Goal: Task Accomplishment & Management: Use online tool/utility

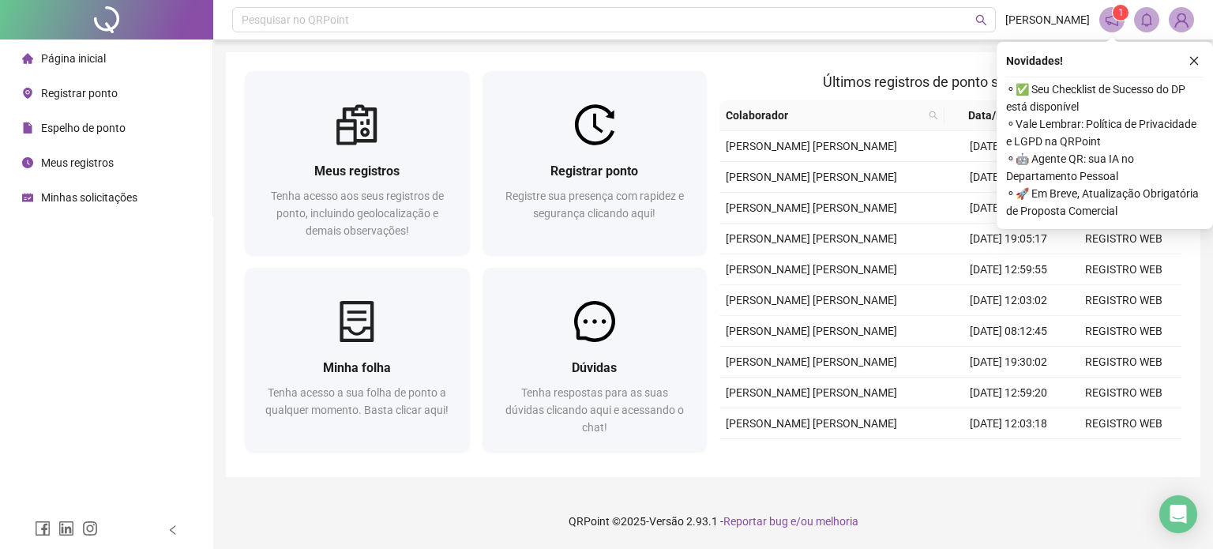
click at [119, 167] on li "Meus registros" at bounding box center [106, 163] width 206 height 32
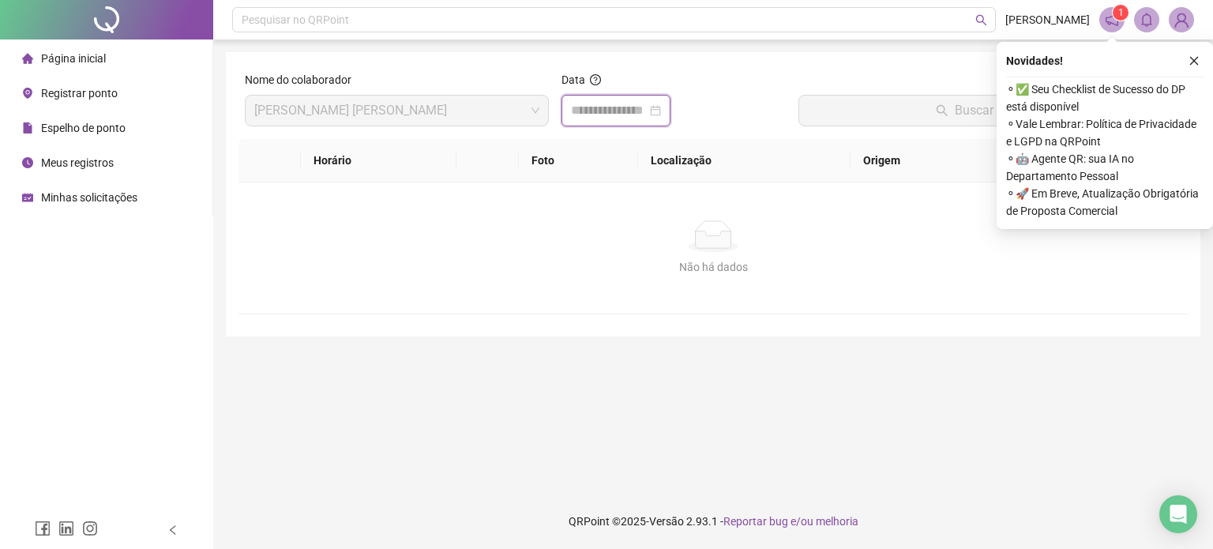
drag, startPoint x: 641, startPoint y: 116, endPoint x: 671, endPoint y: 119, distance: 30.2
click at [644, 116] on input at bounding box center [609, 110] width 76 height 19
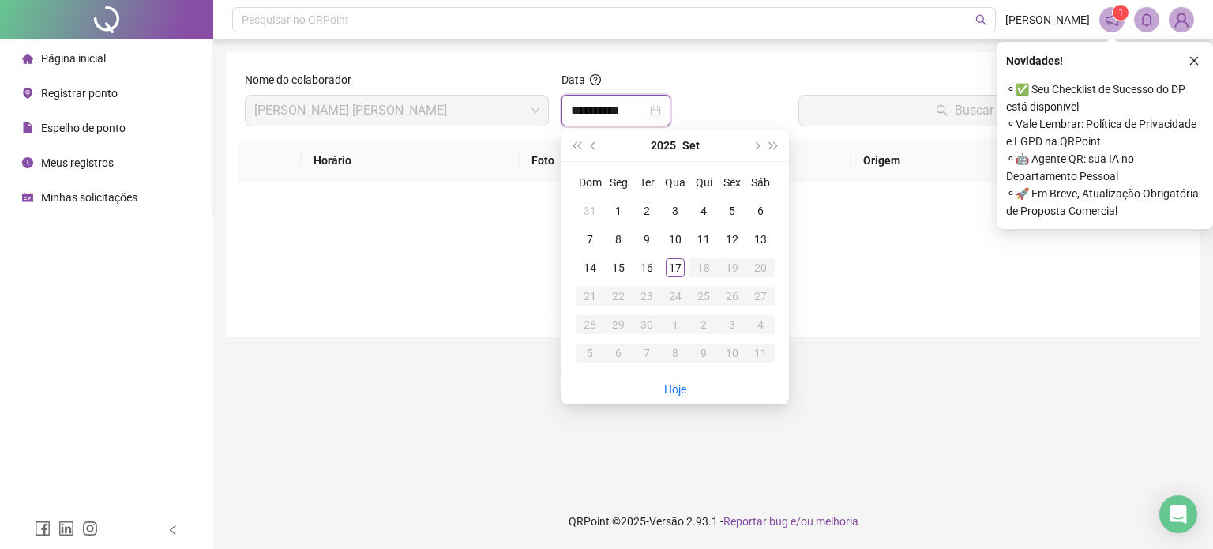
type input "**********"
drag, startPoint x: 679, startPoint y: 267, endPoint x: 684, endPoint y: 258, distance: 9.9
click at [679, 265] on div "17" at bounding box center [675, 267] width 19 height 19
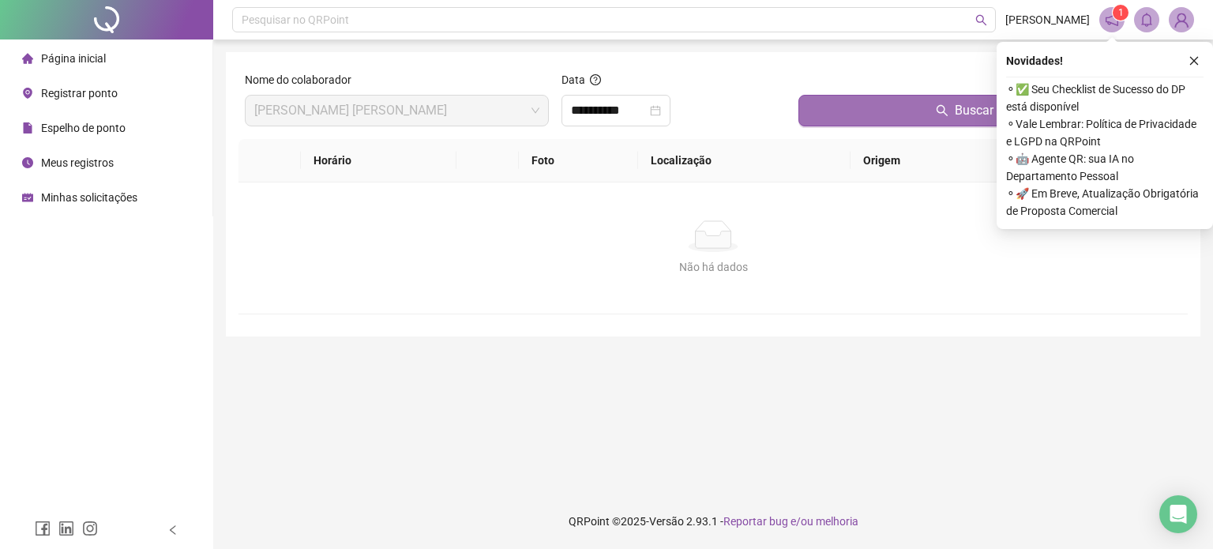
click at [915, 118] on button "Buscar registros" at bounding box center [989, 111] width 383 height 32
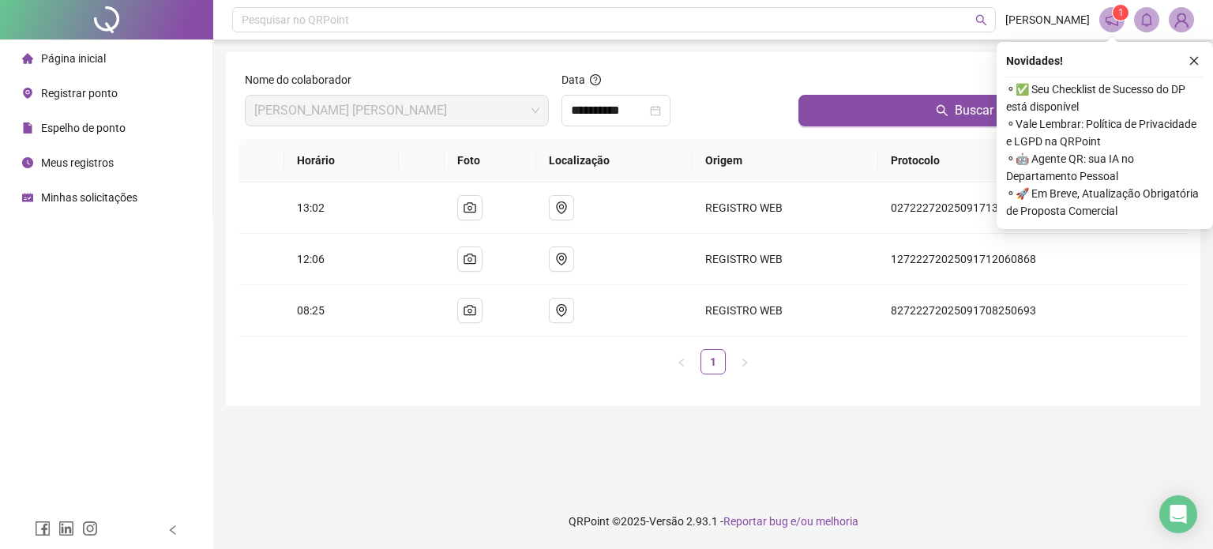
click at [104, 163] on span "Meus registros" at bounding box center [77, 162] width 73 height 13
click at [122, 136] on div "Espelho de ponto" at bounding box center [73, 128] width 103 height 32
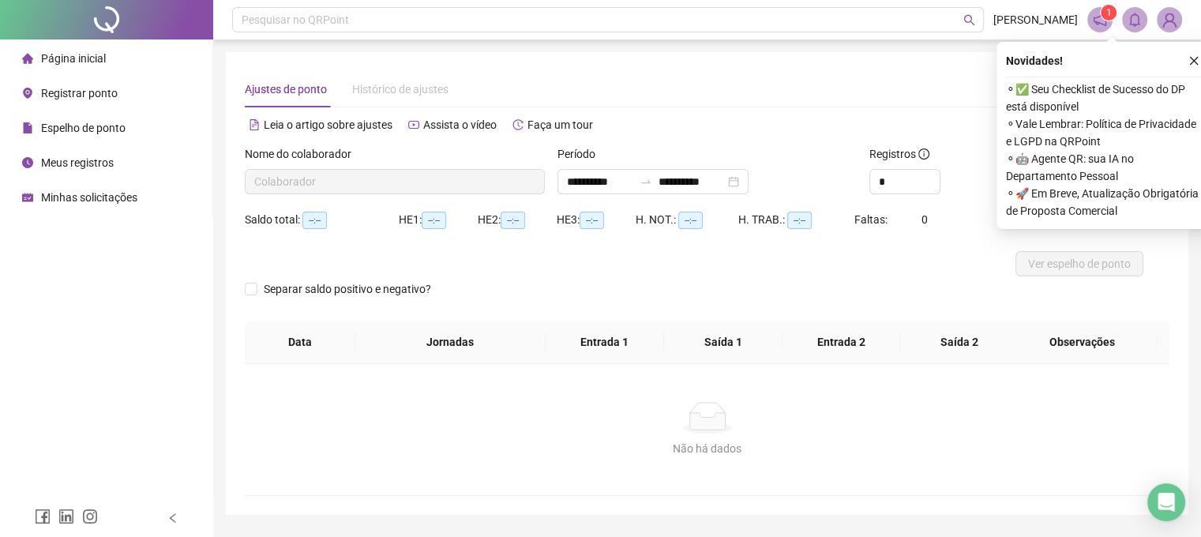
type input "**********"
click at [114, 91] on span "Registrar ponto" at bounding box center [79, 93] width 77 height 13
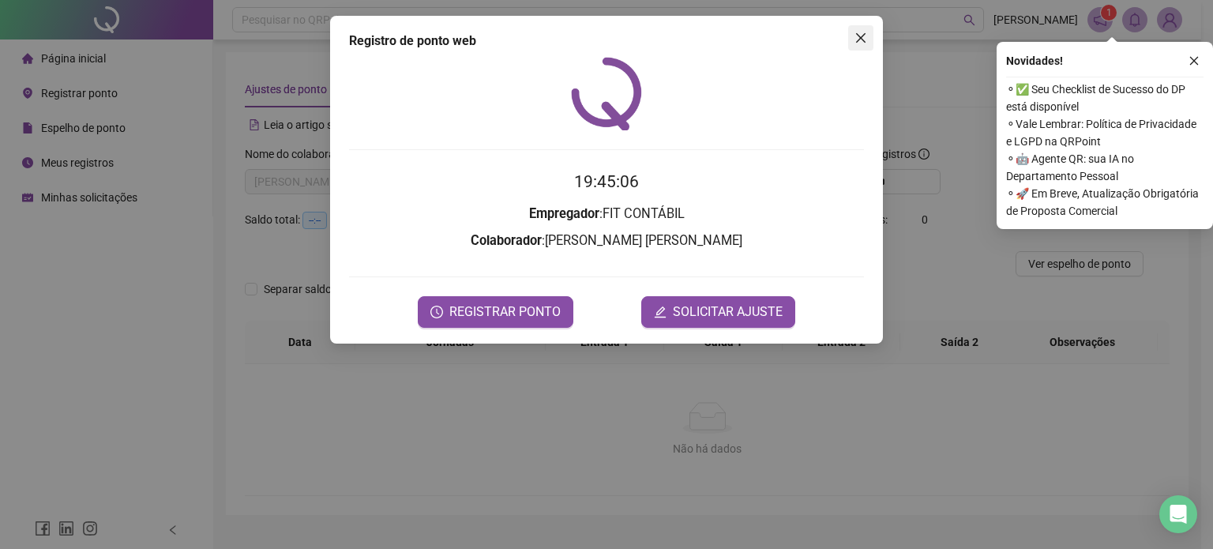
click at [867, 36] on span "Close" at bounding box center [860, 38] width 25 height 13
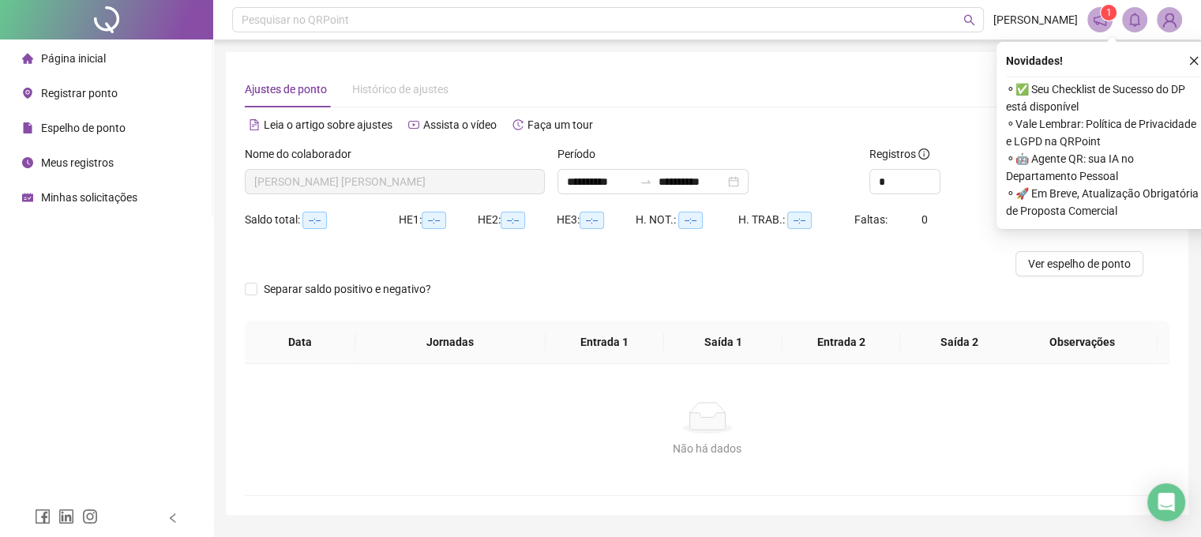
click at [109, 91] on span "Registrar ponto" at bounding box center [79, 93] width 77 height 13
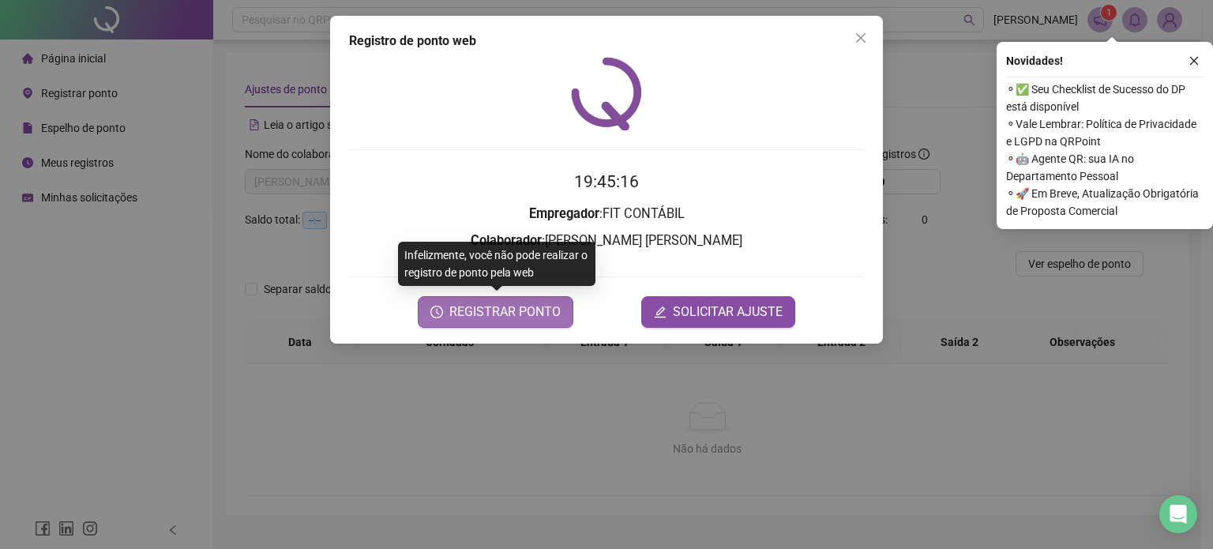
click at [498, 309] on span "REGISTRAR PONTO" at bounding box center [504, 311] width 111 height 19
